Goal: Task Accomplishment & Management: Use online tool/utility

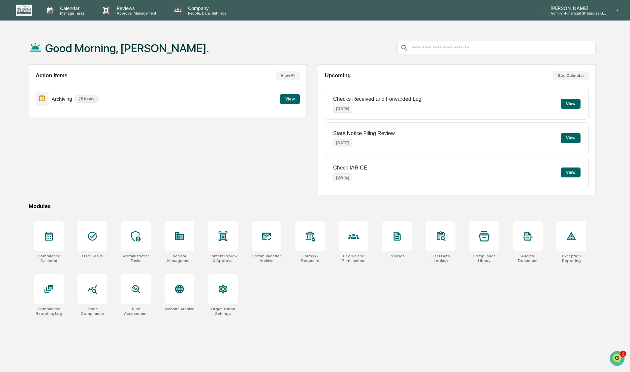
click at [43, 147] on div "Action Items View All Archiving 25 items View" at bounding box center [168, 129] width 278 height 131
click at [291, 101] on button "View" at bounding box center [290, 99] width 20 height 10
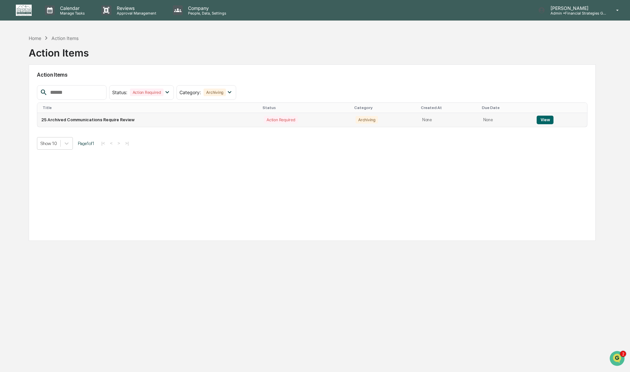
click at [539, 122] on button "View" at bounding box center [545, 120] width 17 height 9
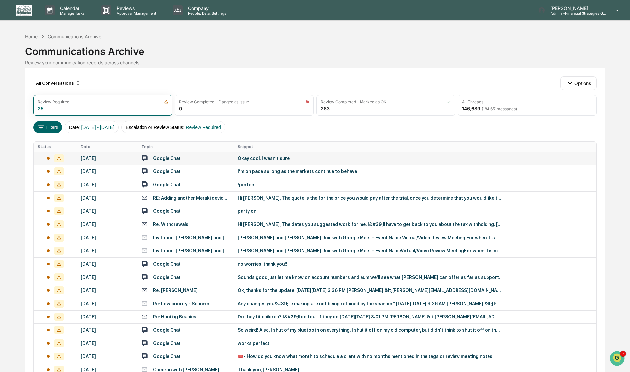
click at [202, 162] on td "Google Chat" at bounding box center [186, 158] width 96 height 13
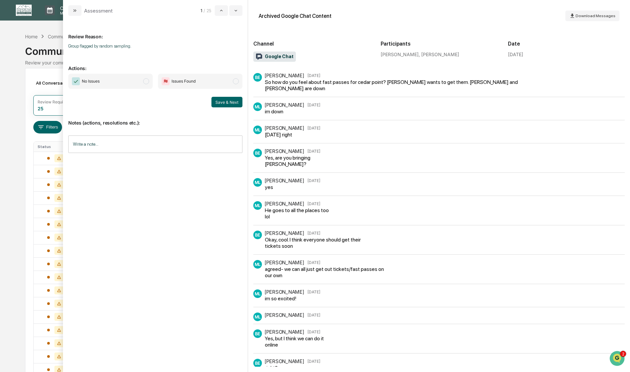
click at [146, 81] on span "modal" at bounding box center [146, 81] width 6 height 6
click at [222, 104] on button "Save & Next" at bounding box center [227, 102] width 31 height 11
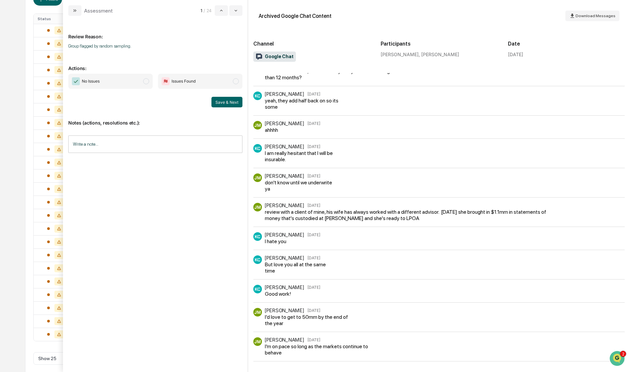
scroll to position [132, 0]
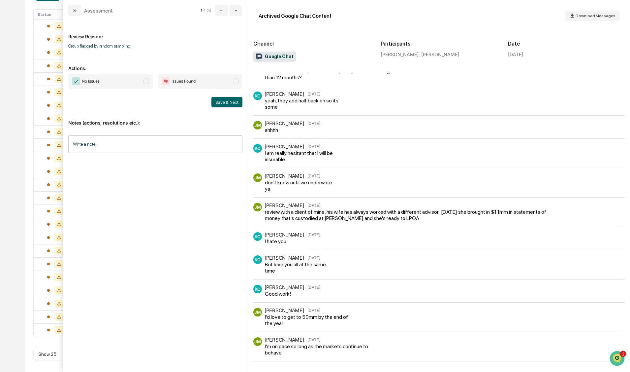
click at [146, 82] on span "modal" at bounding box center [146, 81] width 6 height 6
click at [227, 102] on button "Save & Next" at bounding box center [227, 102] width 31 height 11
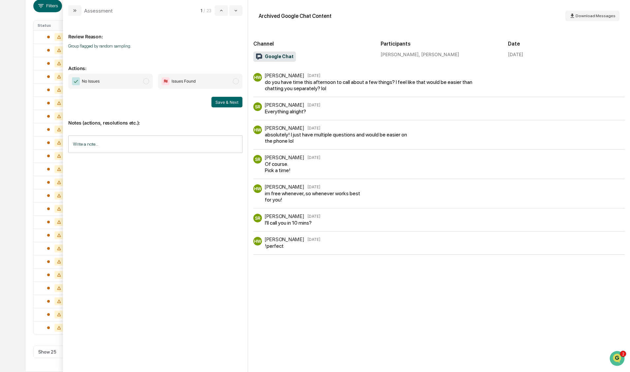
scroll to position [121, 0]
click at [144, 82] on span "modal" at bounding box center [146, 81] width 6 height 6
click at [239, 104] on button "Save & Next" at bounding box center [227, 102] width 31 height 11
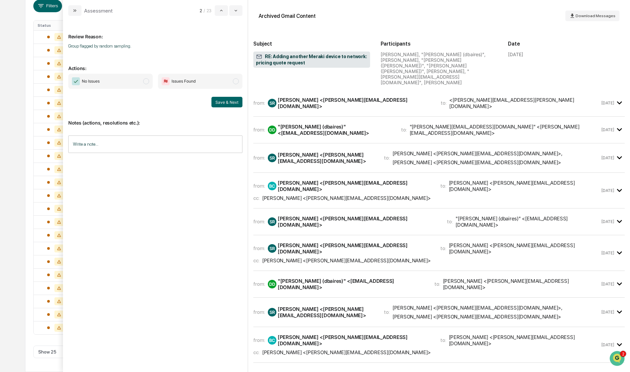
drag, startPoint x: 145, startPoint y: 82, endPoint x: 212, endPoint y: 101, distance: 69.1
click at [145, 82] on span "modal" at bounding box center [146, 81] width 6 height 6
click at [218, 102] on button "Save & Next" at bounding box center [227, 102] width 31 height 11
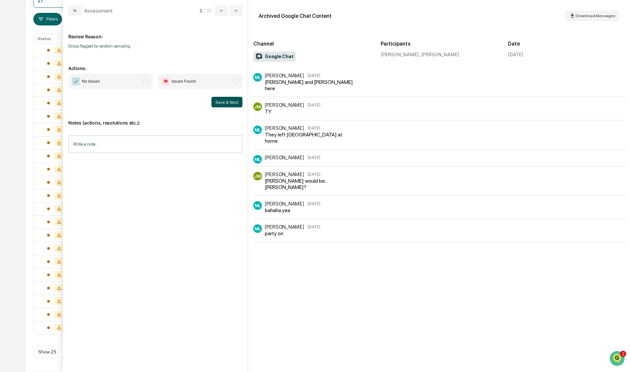
scroll to position [95, 0]
click at [146, 83] on span "modal" at bounding box center [146, 81] width 6 height 6
click at [218, 106] on button "Save & Next" at bounding box center [227, 102] width 31 height 11
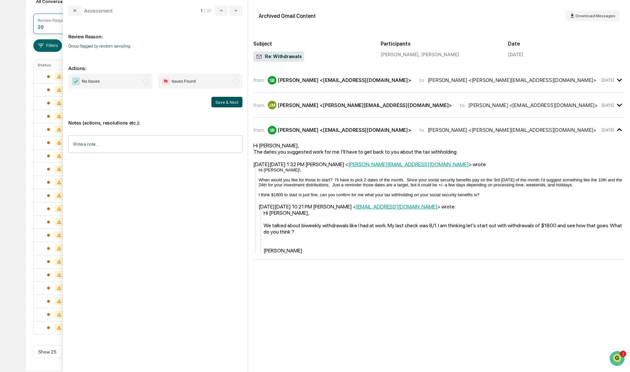
scroll to position [82, 0]
click at [145, 81] on span "modal" at bounding box center [146, 81] width 6 height 6
click at [220, 102] on button "Save & Next" at bounding box center [227, 102] width 31 height 11
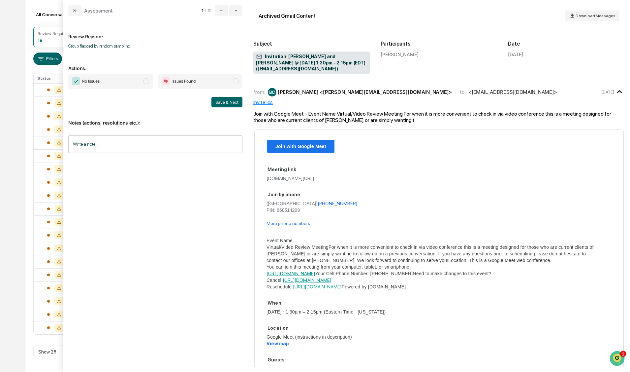
scroll to position [68, 0]
click at [148, 81] on span "modal" at bounding box center [146, 81] width 6 height 6
click at [221, 101] on button "Save & Next" at bounding box center [227, 102] width 31 height 11
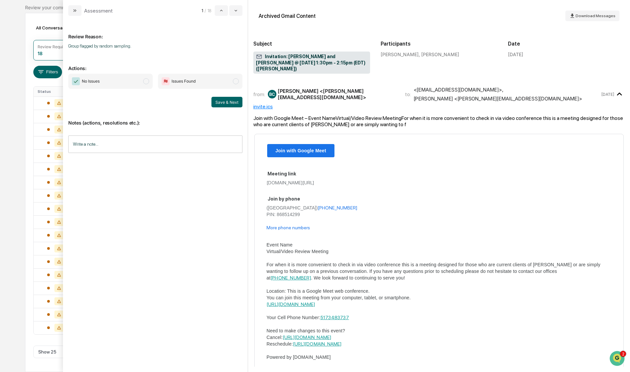
scroll to position [55, 0]
click at [146, 83] on span "modal" at bounding box center [146, 81] width 6 height 6
click at [219, 102] on button "Save & Next" at bounding box center [227, 102] width 31 height 11
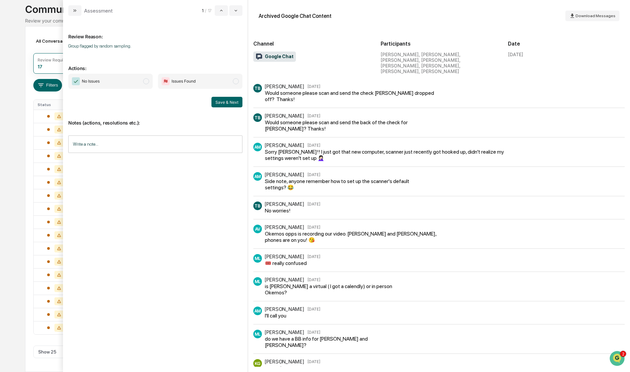
scroll to position [42, 0]
click at [145, 82] on span "modal" at bounding box center [146, 81] width 6 height 6
click at [218, 104] on button "Save & Next" at bounding box center [227, 102] width 31 height 11
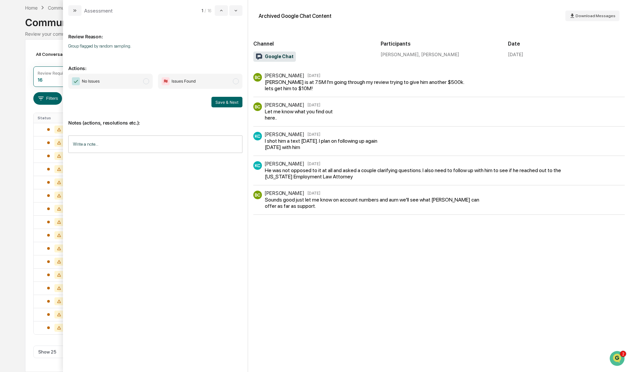
scroll to position [29, 0]
click at [147, 81] on span "modal" at bounding box center [146, 81] width 6 height 6
click at [221, 101] on button "Save & Next" at bounding box center [227, 102] width 31 height 11
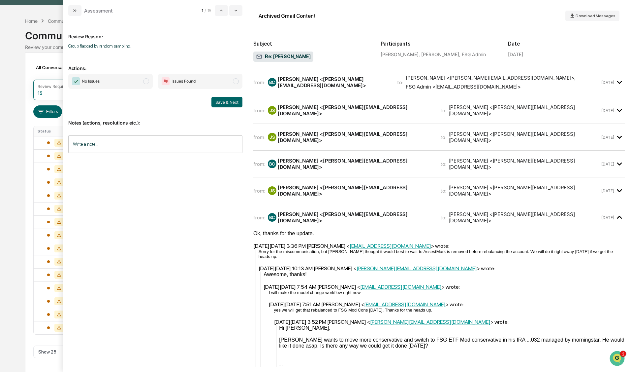
scroll to position [16, 0]
click at [146, 83] on span "modal" at bounding box center [146, 81] width 6 height 6
click at [213, 102] on button "Save & Next" at bounding box center [227, 102] width 31 height 11
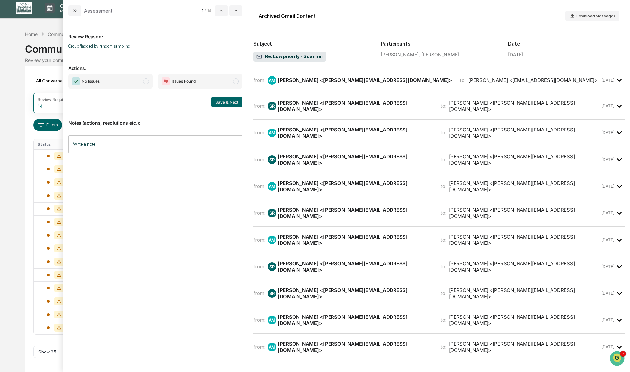
scroll to position [2, 0]
click at [147, 81] on span "modal" at bounding box center [146, 81] width 6 height 6
click at [220, 101] on button "Save & Next" at bounding box center [227, 102] width 31 height 11
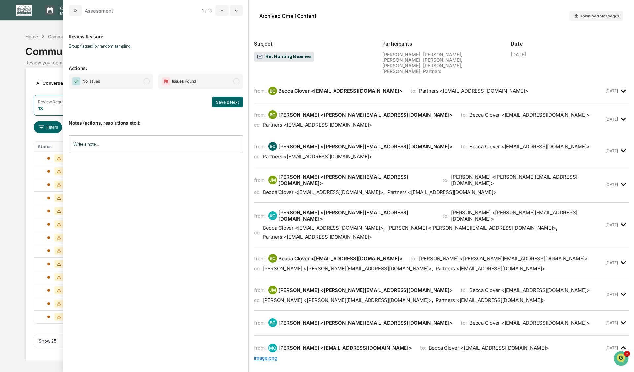
scroll to position [174, 0]
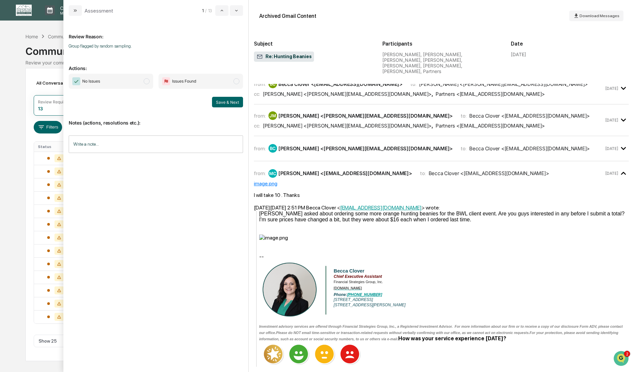
click at [147, 82] on span "modal" at bounding box center [147, 81] width 6 height 6
click at [222, 104] on button "Save & Next" at bounding box center [227, 102] width 31 height 11
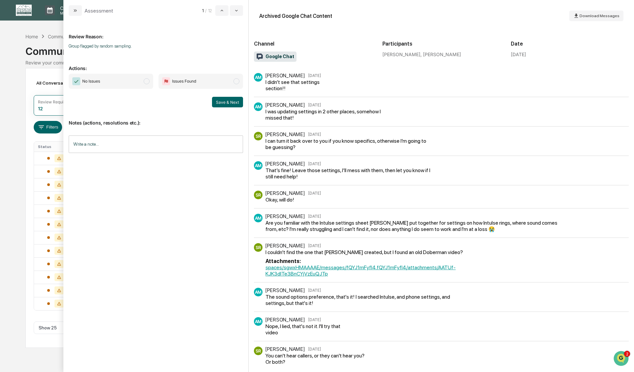
drag, startPoint x: 148, startPoint y: 82, endPoint x: 152, endPoint y: 82, distance: 4.0
click at [149, 82] on span "modal" at bounding box center [147, 81] width 6 height 6
click at [222, 106] on button "Save & Next" at bounding box center [227, 102] width 31 height 11
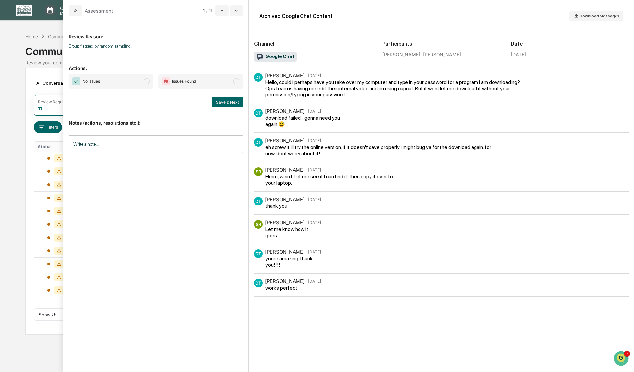
click at [147, 81] on span "modal" at bounding box center [147, 81] width 6 height 6
click at [218, 101] on button "Save & Next" at bounding box center [227, 102] width 31 height 11
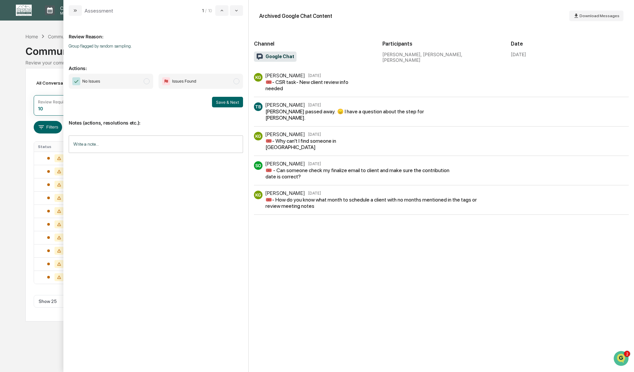
click at [147, 79] on span "modal" at bounding box center [147, 81] width 6 height 6
click at [228, 103] on button "Save & Next" at bounding box center [227, 102] width 31 height 11
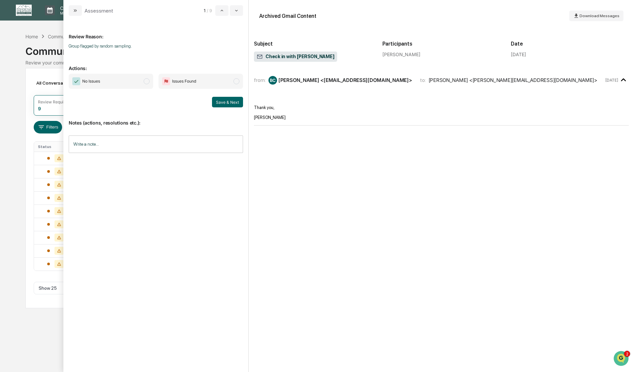
click at [145, 83] on span "modal" at bounding box center [147, 81] width 6 height 6
click at [228, 99] on button "Save & Next" at bounding box center [227, 102] width 31 height 11
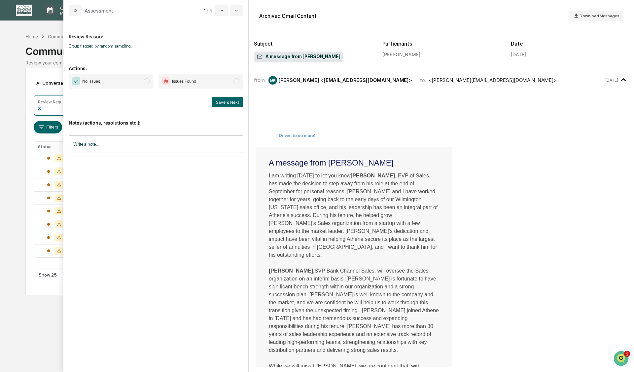
click at [145, 83] on span "modal" at bounding box center [147, 81] width 6 height 6
click at [223, 102] on button "Save & Next" at bounding box center [227, 102] width 31 height 11
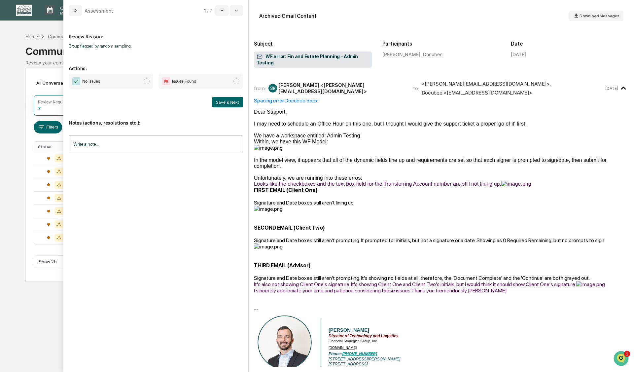
click at [145, 80] on span "modal" at bounding box center [147, 81] width 6 height 6
click at [226, 103] on button "Save & Next" at bounding box center [227, 102] width 31 height 11
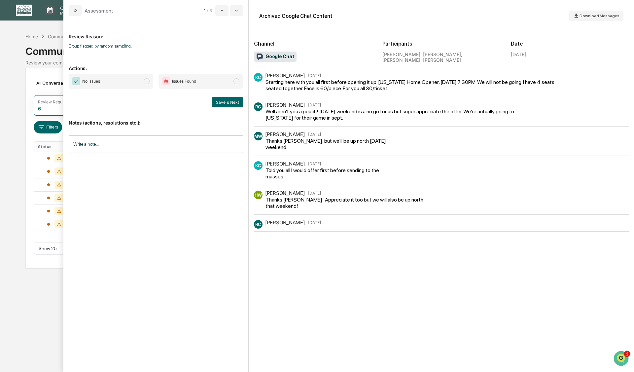
click at [146, 83] on span "modal" at bounding box center [147, 81] width 6 height 6
click at [227, 103] on button "Save & Next" at bounding box center [227, 102] width 31 height 11
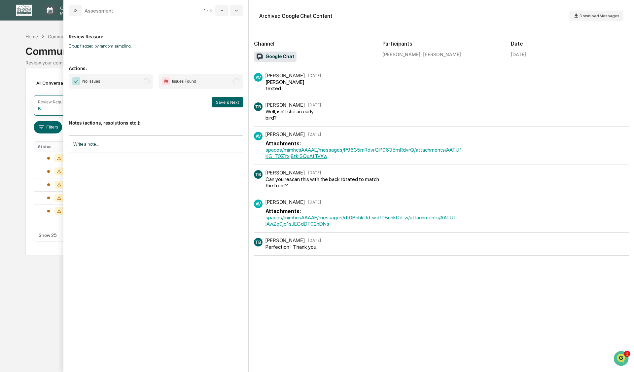
drag, startPoint x: 145, startPoint y: 81, endPoint x: 152, endPoint y: 83, distance: 6.9
click at [146, 81] on span "modal" at bounding box center [147, 81] width 6 height 6
click at [231, 103] on button "Save & Next" at bounding box center [227, 102] width 31 height 11
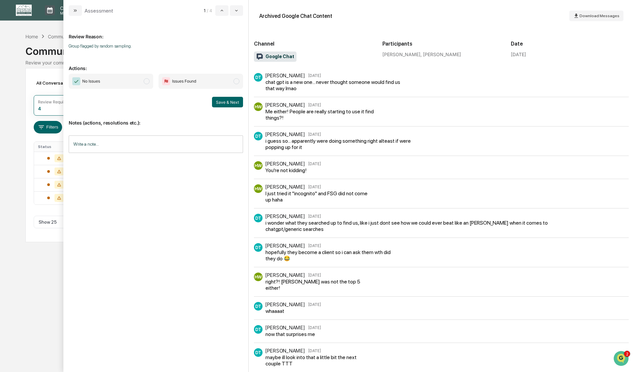
click at [145, 81] on span "modal" at bounding box center [147, 81] width 6 height 6
click at [231, 100] on button "Save & Next" at bounding box center [227, 102] width 31 height 11
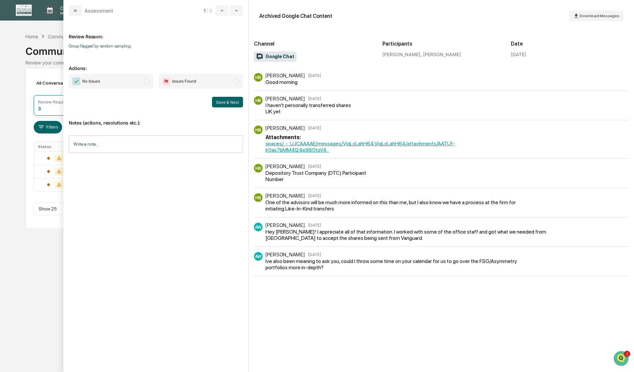
click at [145, 82] on span "modal" at bounding box center [147, 81] width 6 height 6
click at [225, 103] on button "Save & Next" at bounding box center [227, 102] width 31 height 11
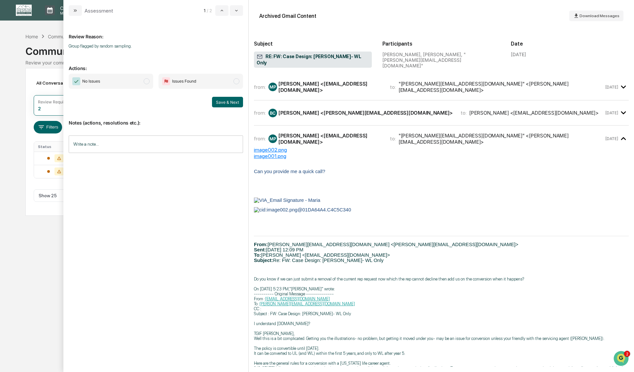
click at [148, 81] on span "modal" at bounding box center [147, 81] width 6 height 6
click at [223, 102] on button "Save & Next" at bounding box center [227, 102] width 31 height 11
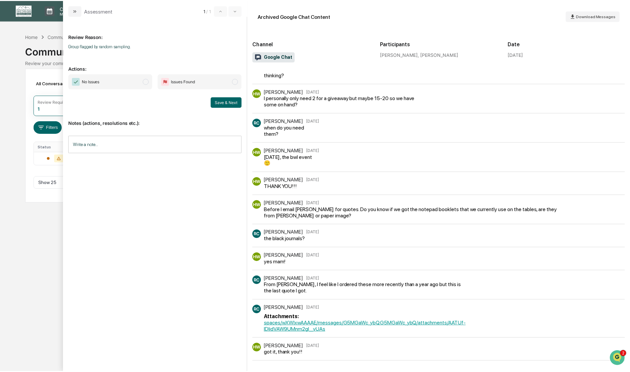
scroll to position [626, 0]
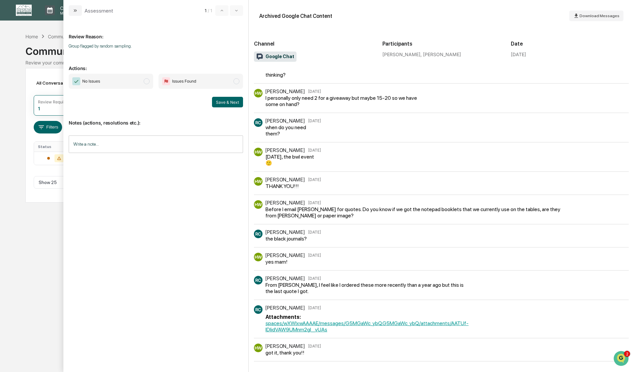
click at [148, 83] on span "modal" at bounding box center [147, 81] width 6 height 6
click at [222, 102] on button "Save & Next" at bounding box center [227, 102] width 31 height 11
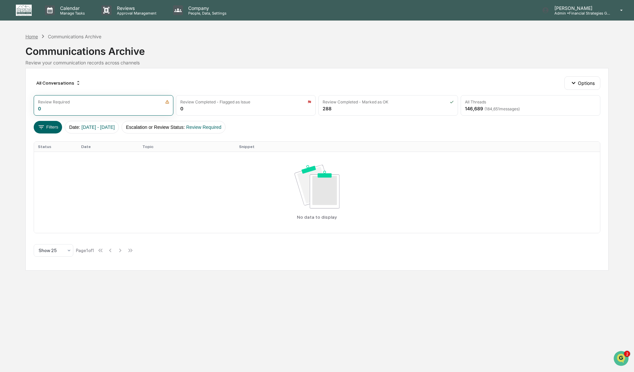
click at [31, 38] on div "Home" at bounding box center [31, 37] width 13 height 6
